Goal: Task Accomplishment & Management: Use online tool/utility

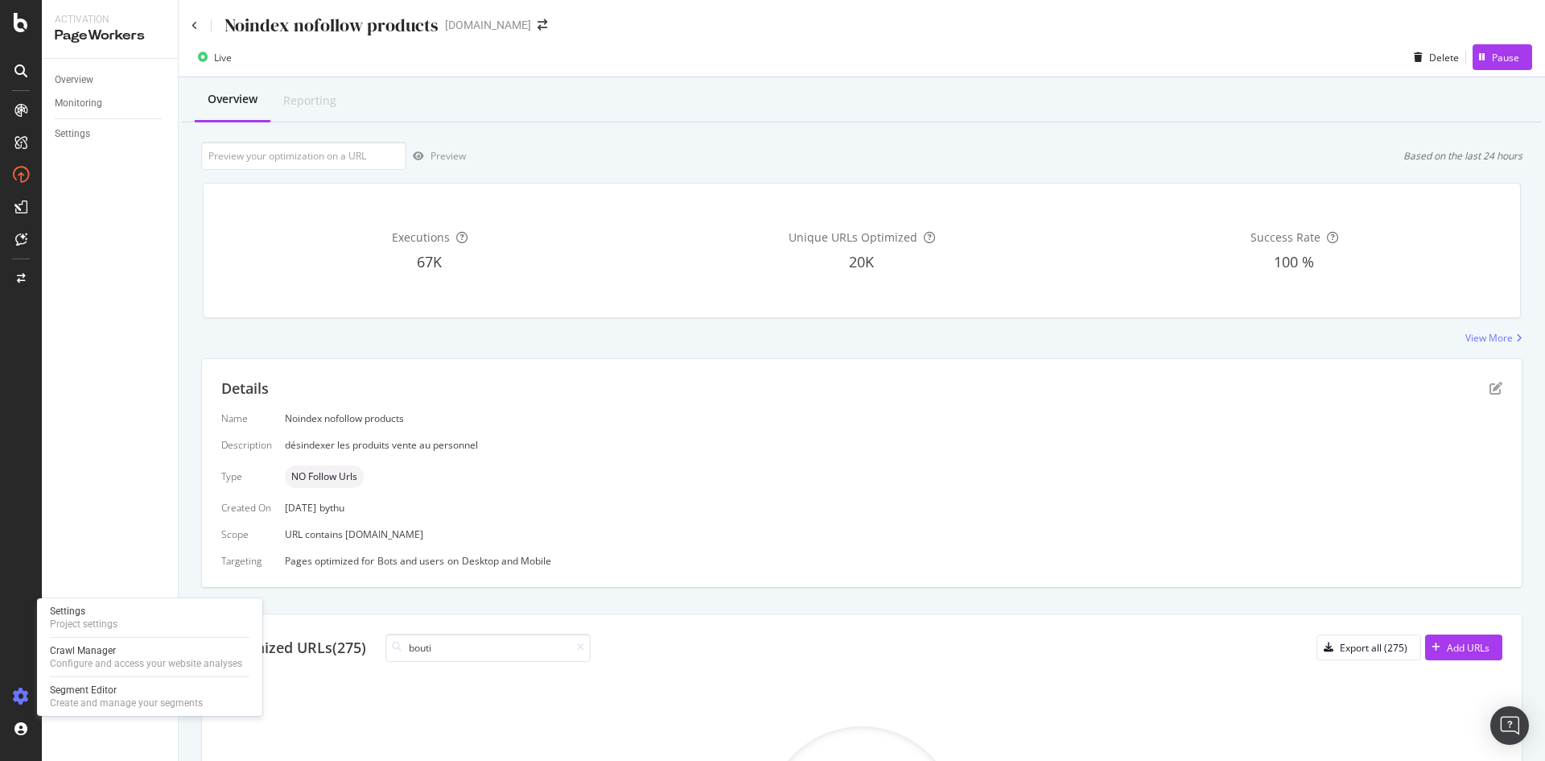
click at [16, 691] on icon at bounding box center [21, 696] width 16 height 16
click at [24, 695] on icon at bounding box center [21, 696] width 16 height 16
click at [35, 609] on div at bounding box center [21, 390] width 39 height 586
click at [90, 663] on div "Configure and access your website analyses" at bounding box center [146, 663] width 192 height 13
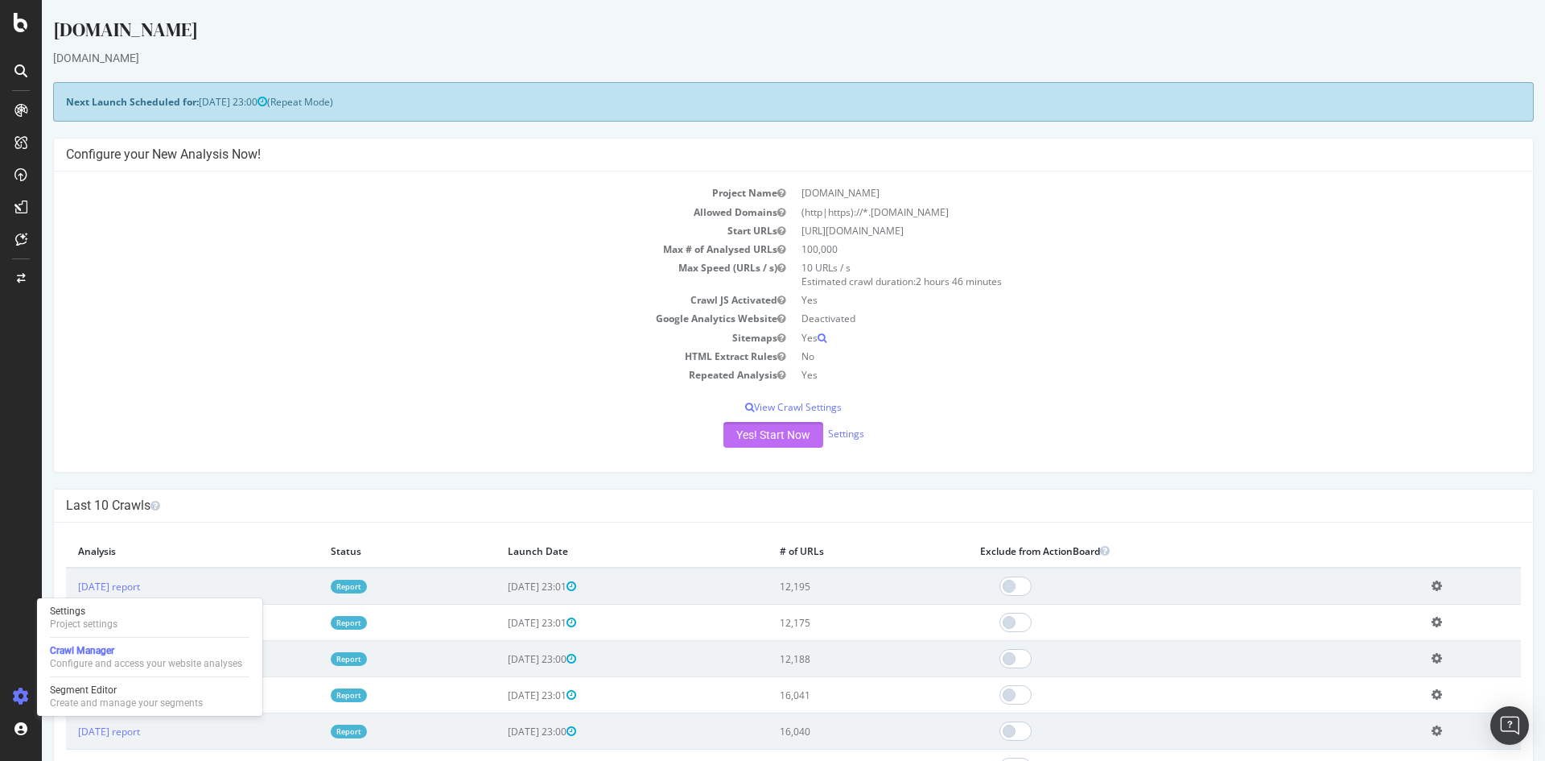
click at [802, 443] on button "Yes! Start Now" at bounding box center [774, 435] width 100 height 26
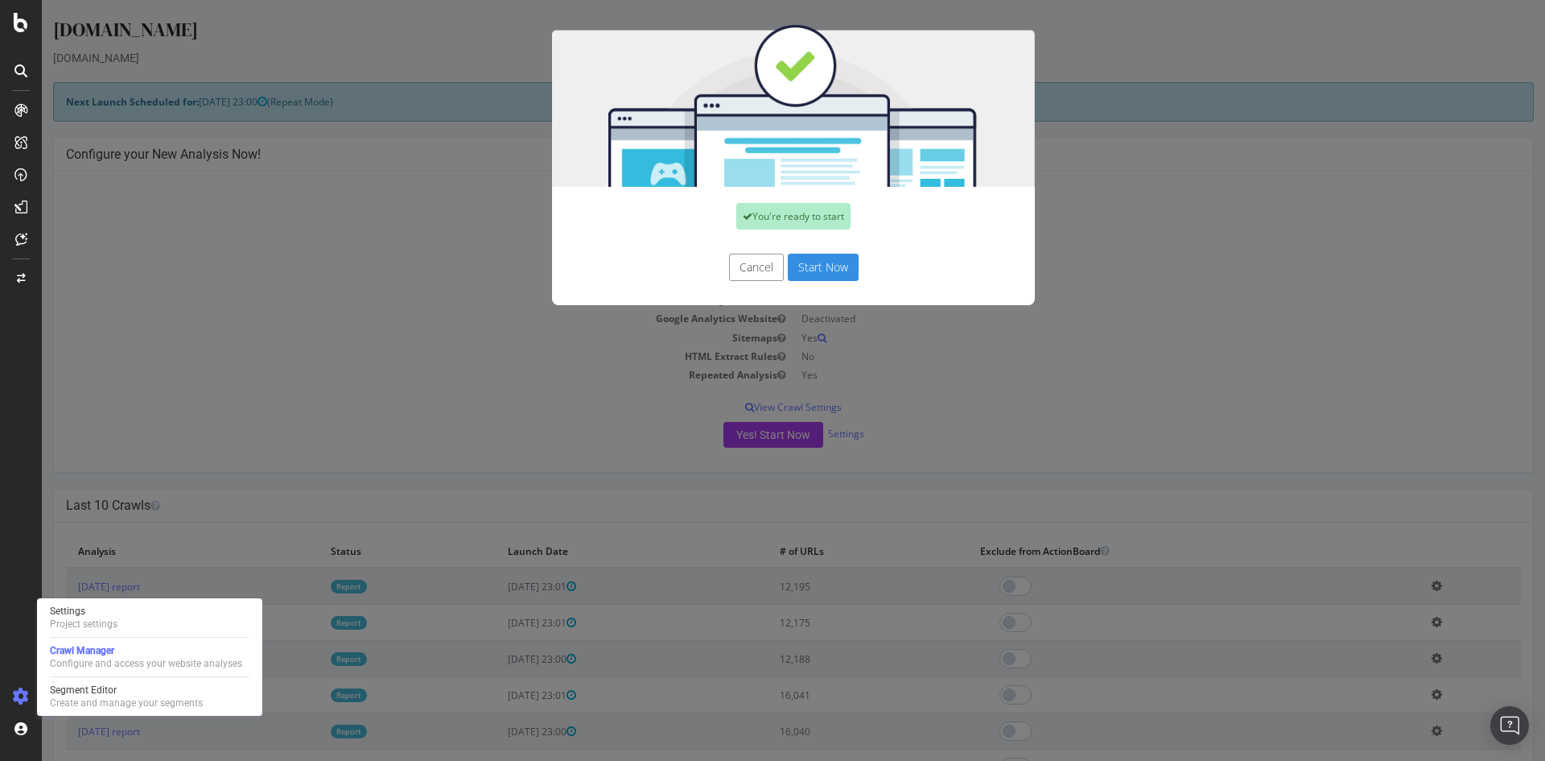
click at [818, 267] on button "Start Now" at bounding box center [823, 267] width 71 height 27
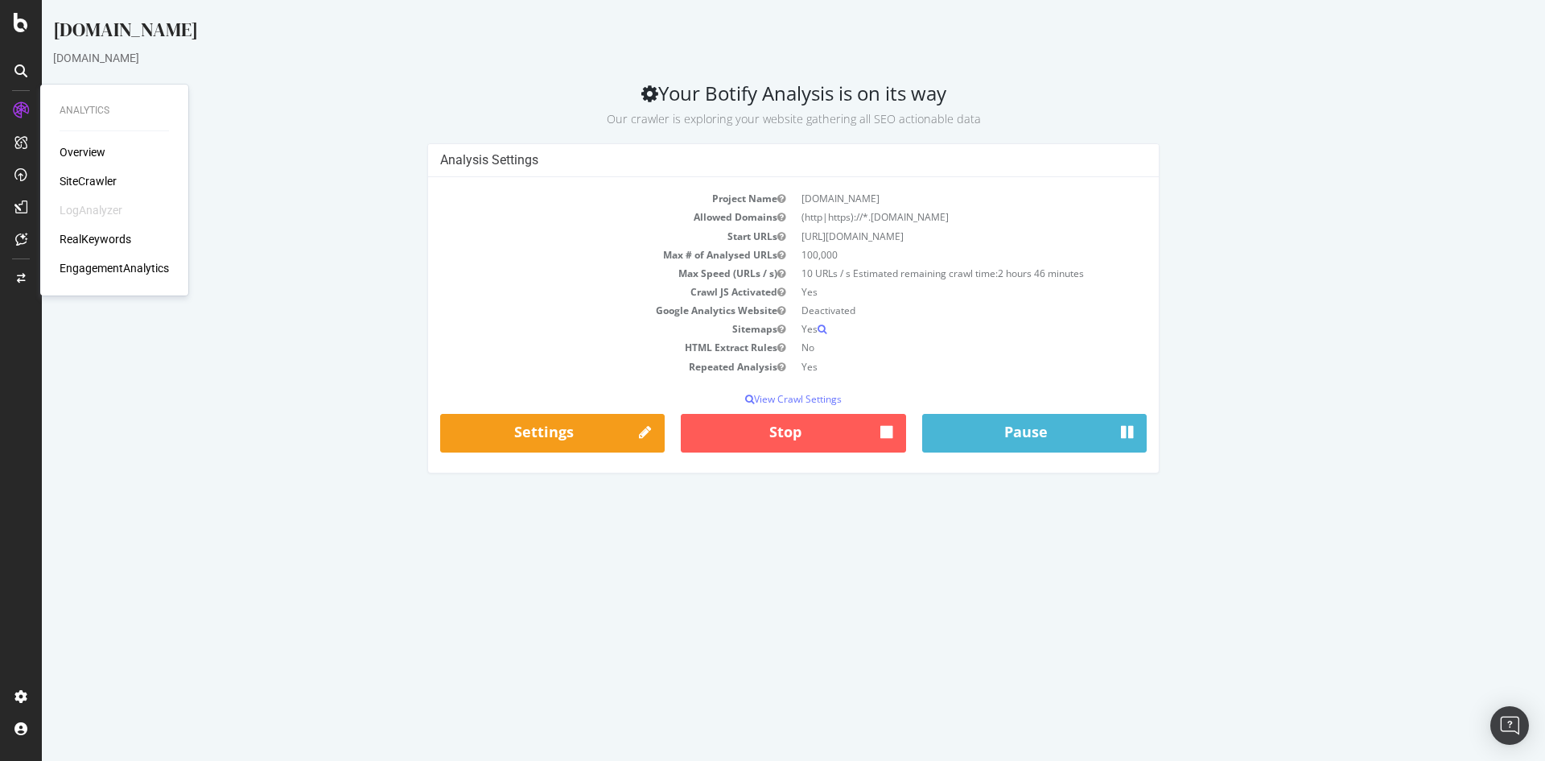
click at [78, 147] on div "Overview" at bounding box center [83, 152] width 46 height 16
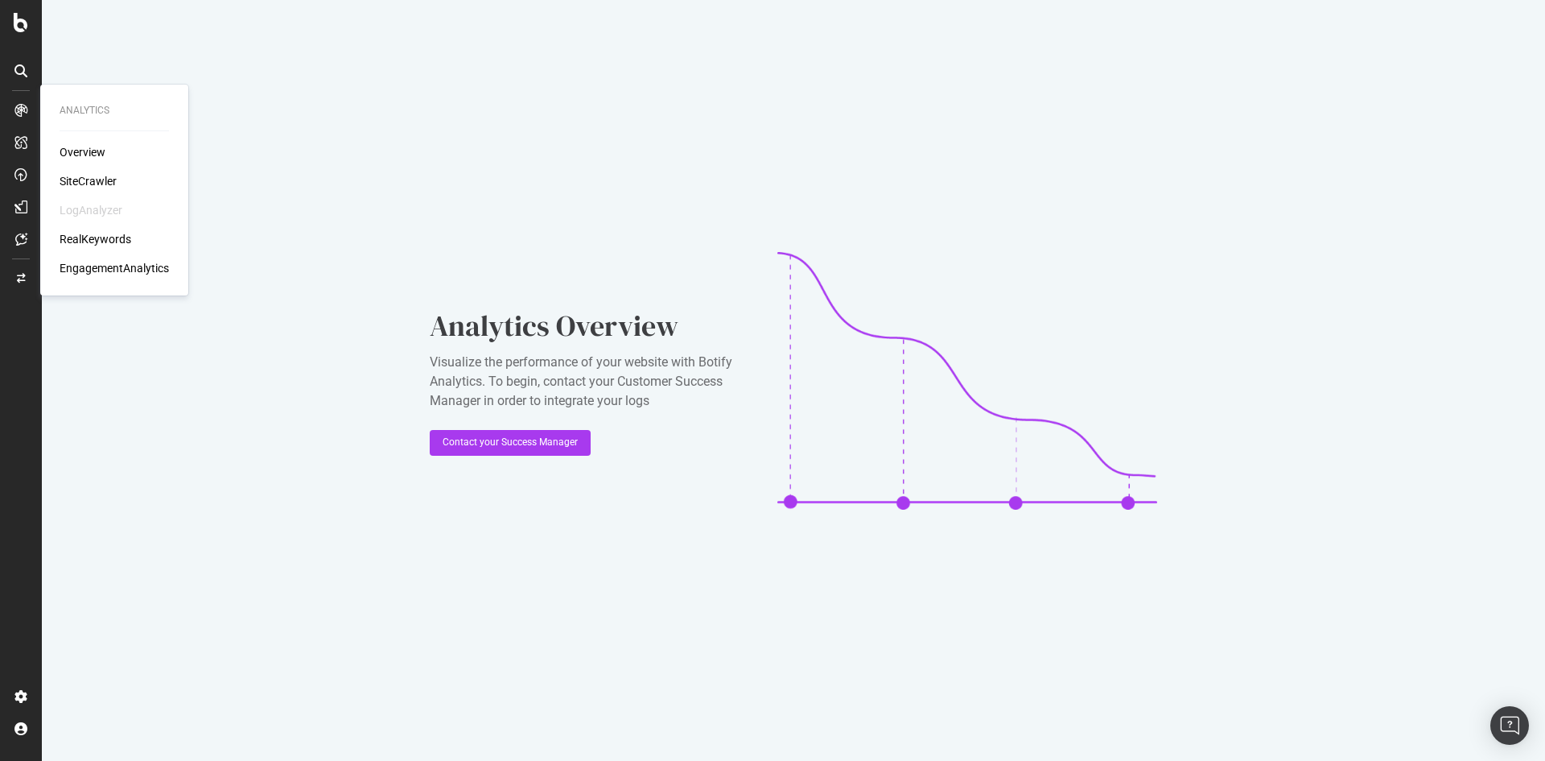
click at [106, 178] on div "SiteCrawler" at bounding box center [88, 181] width 57 height 16
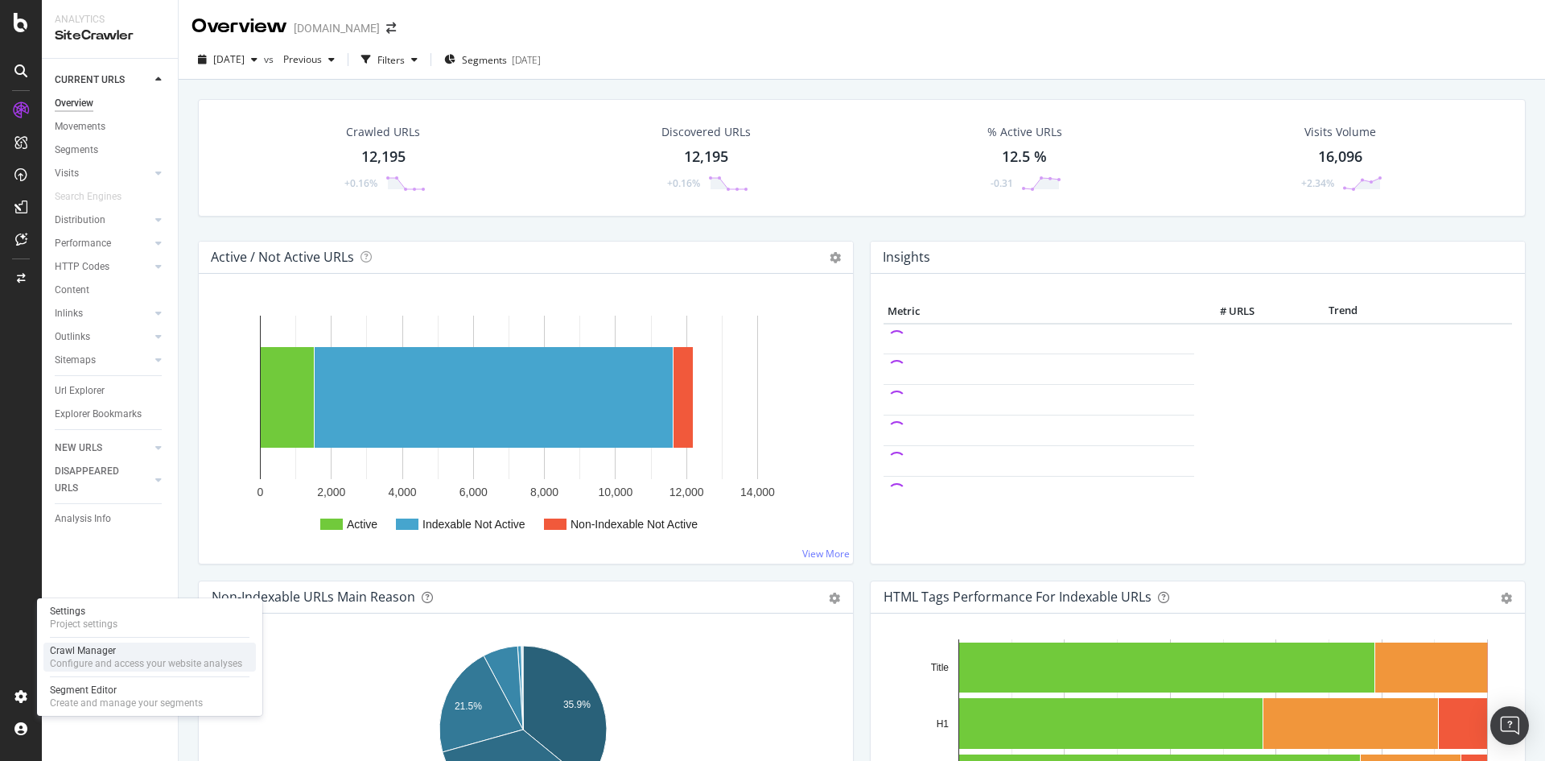
click at [102, 654] on div "Crawl Manager" at bounding box center [146, 650] width 192 height 13
